Goal: Navigation & Orientation: Find specific page/section

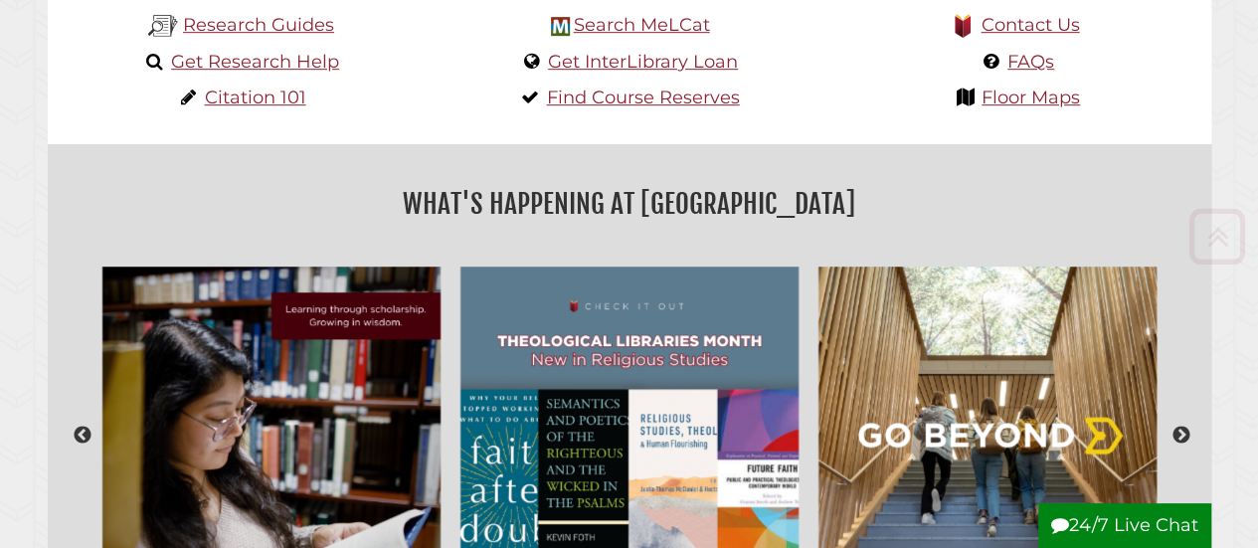
scroll to position [597, 0]
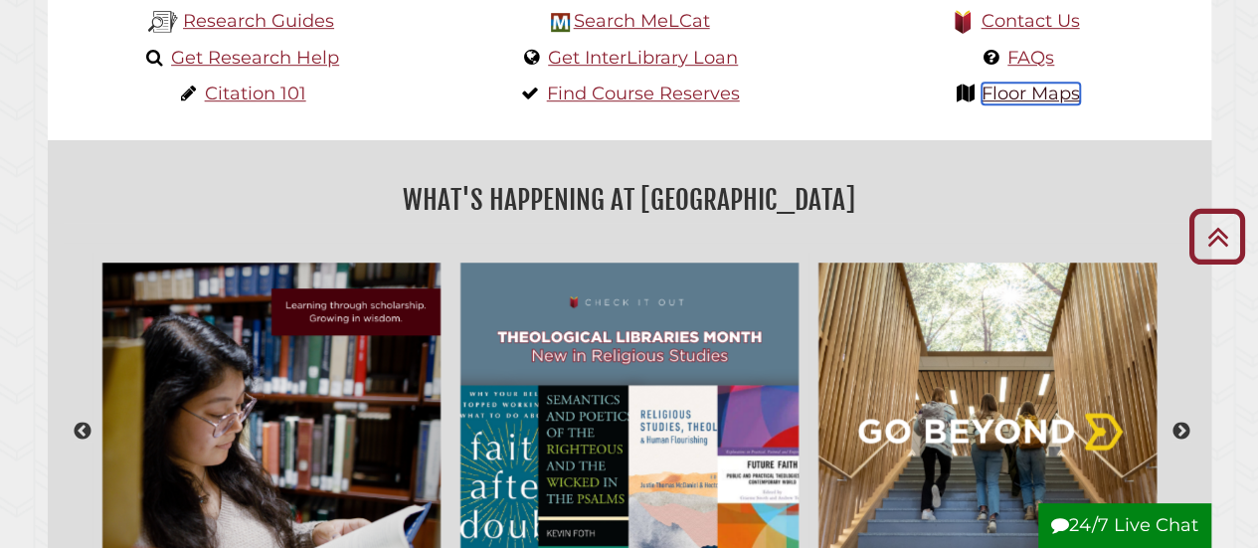
click at [1040, 90] on link "Floor Maps" at bounding box center [1030, 94] width 98 height 22
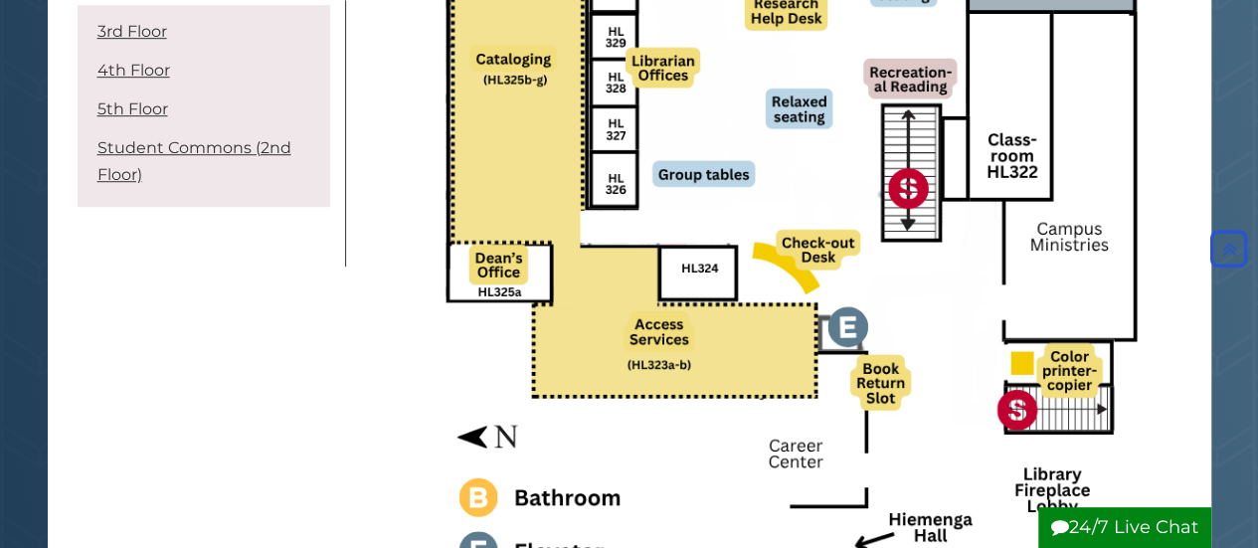
scroll to position [398, 0]
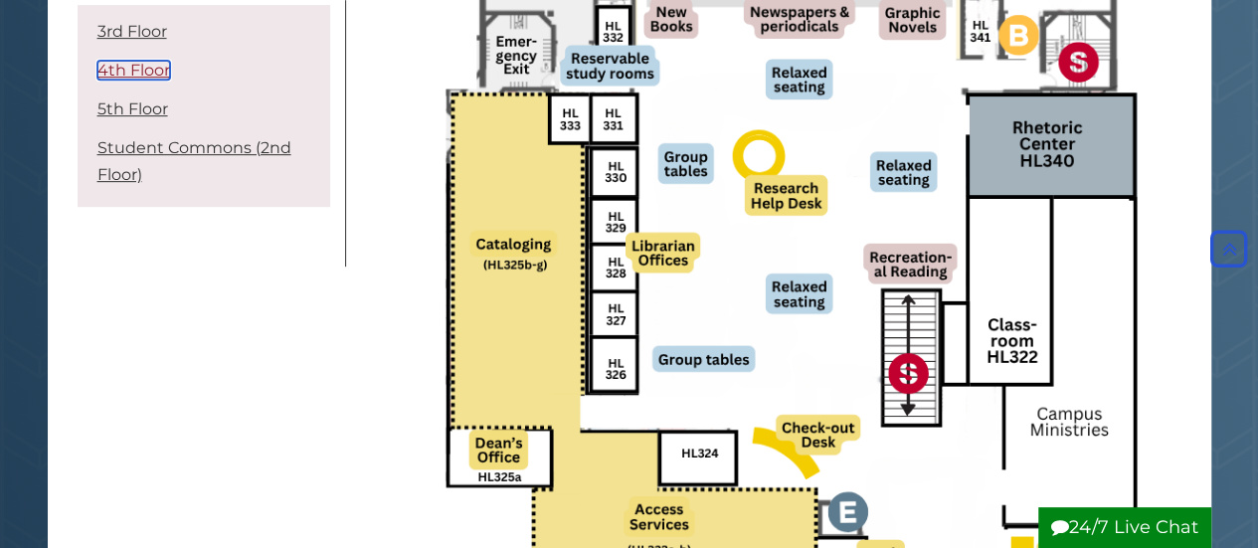
click at [140, 71] on link "4th Floor" at bounding box center [133, 70] width 73 height 19
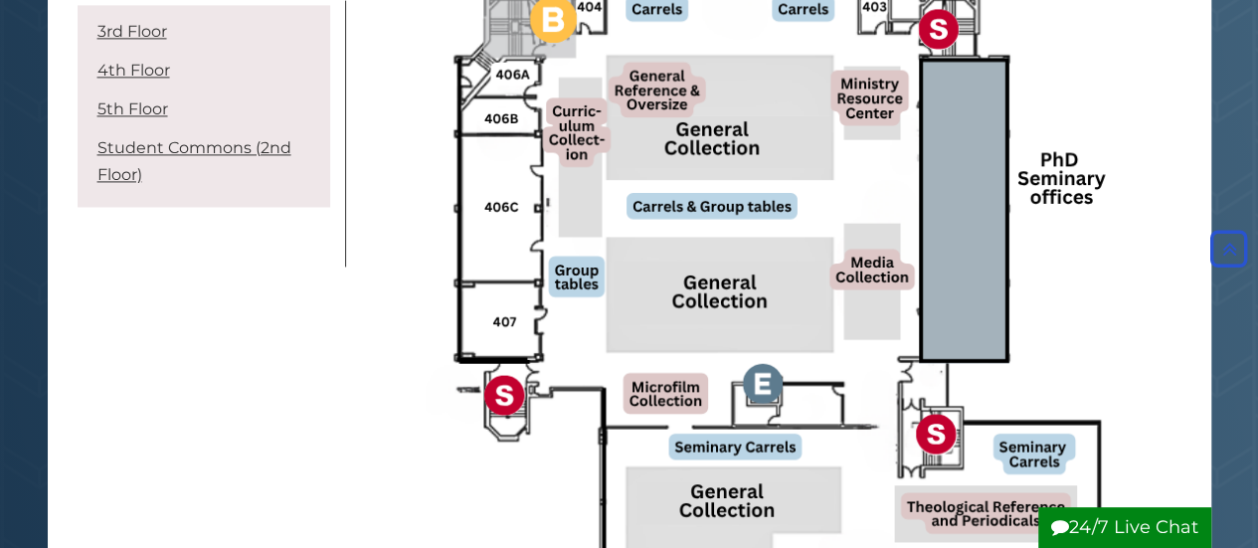
scroll to position [1376, 0]
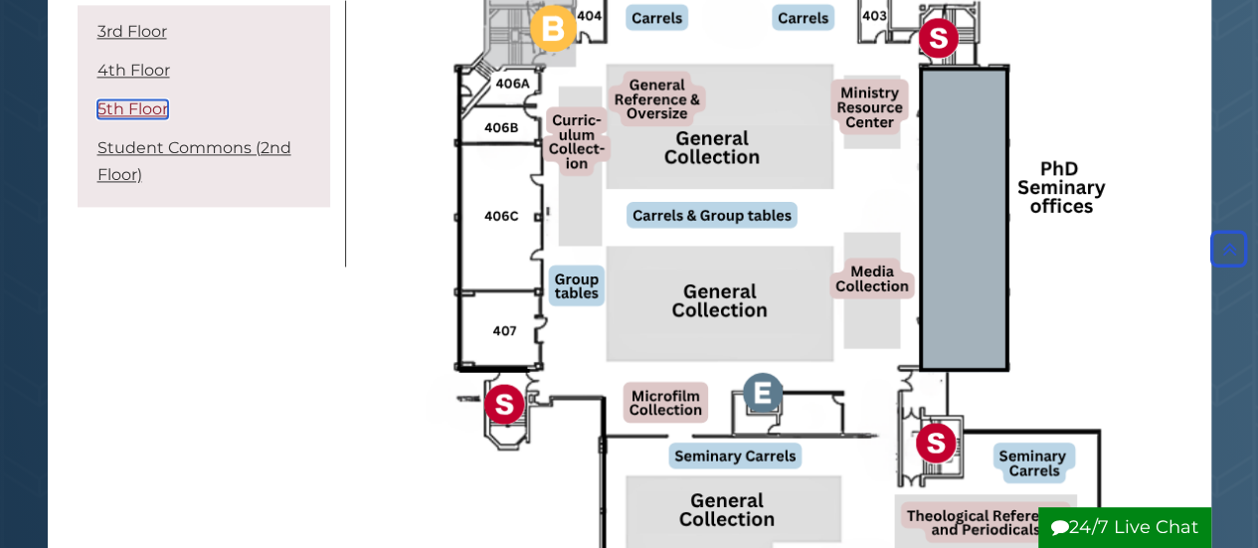
click at [129, 116] on link "5th Floor" at bounding box center [132, 108] width 71 height 19
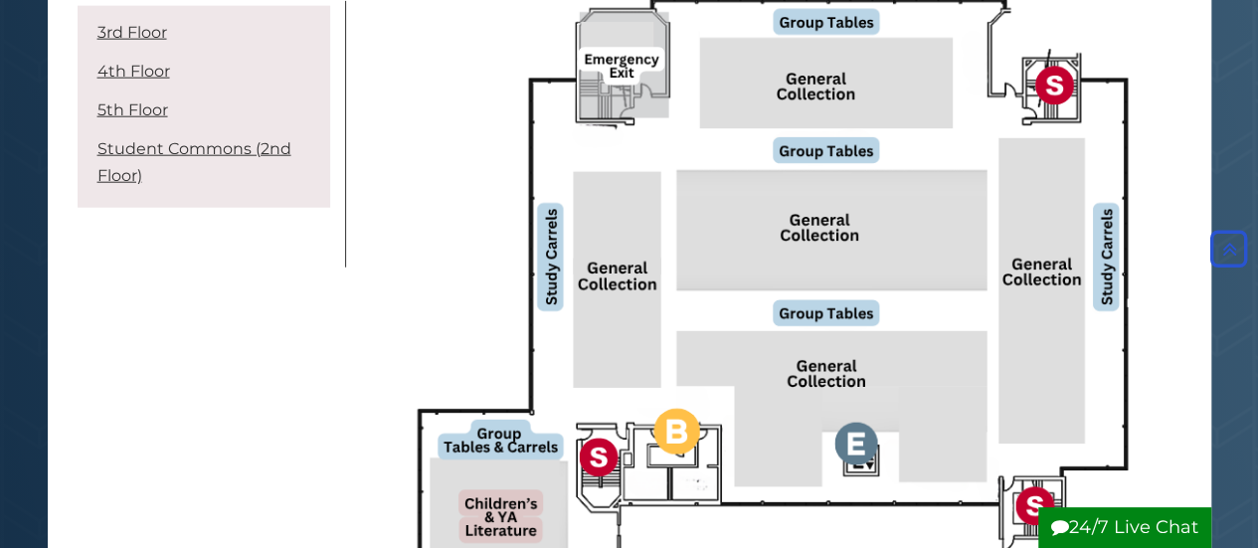
scroll to position [2560, 0]
